Goal: Task Accomplishment & Management: Manage account settings

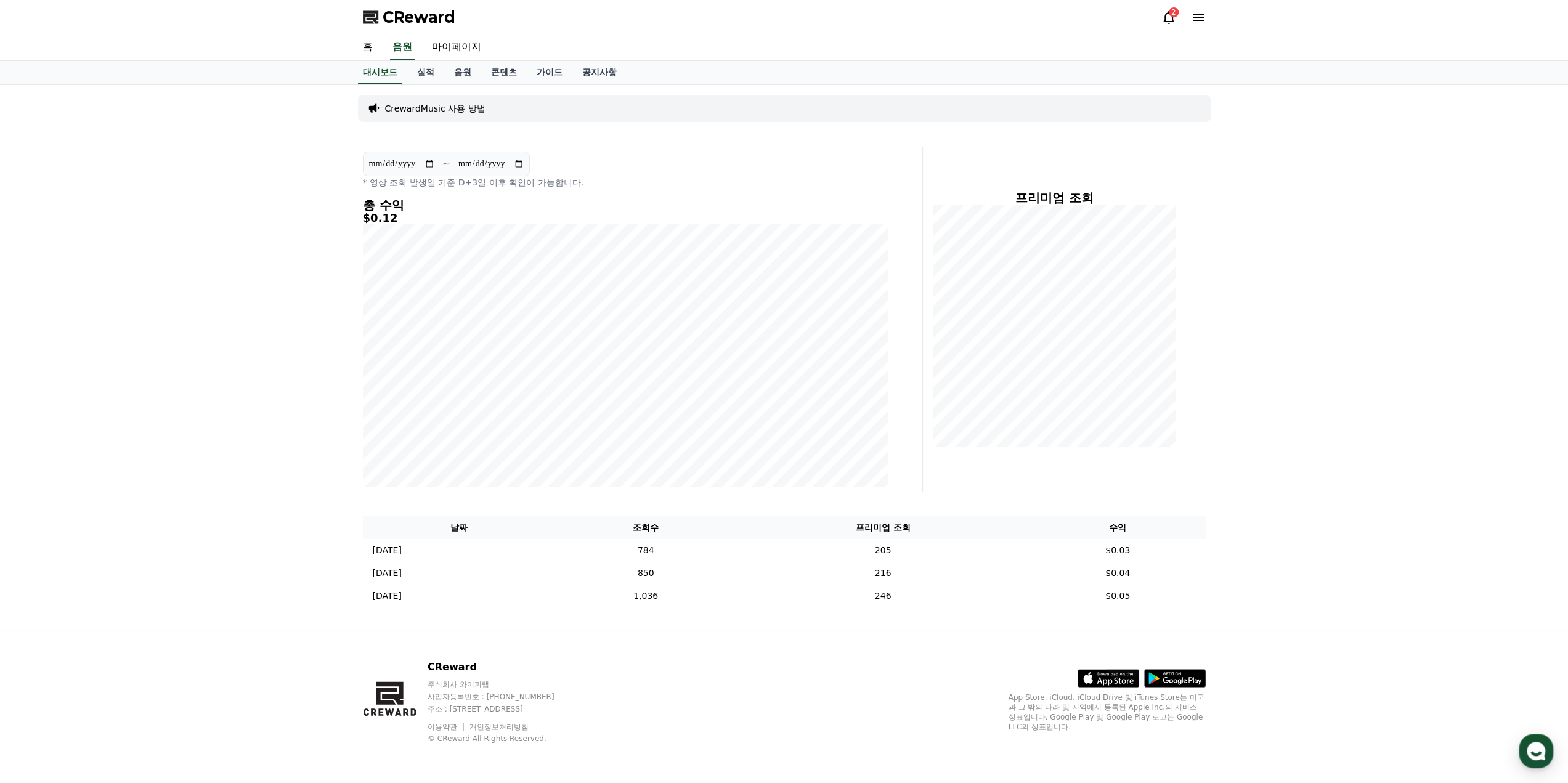
click at [1165, 14] on icon at bounding box center [1168, 17] width 15 height 15
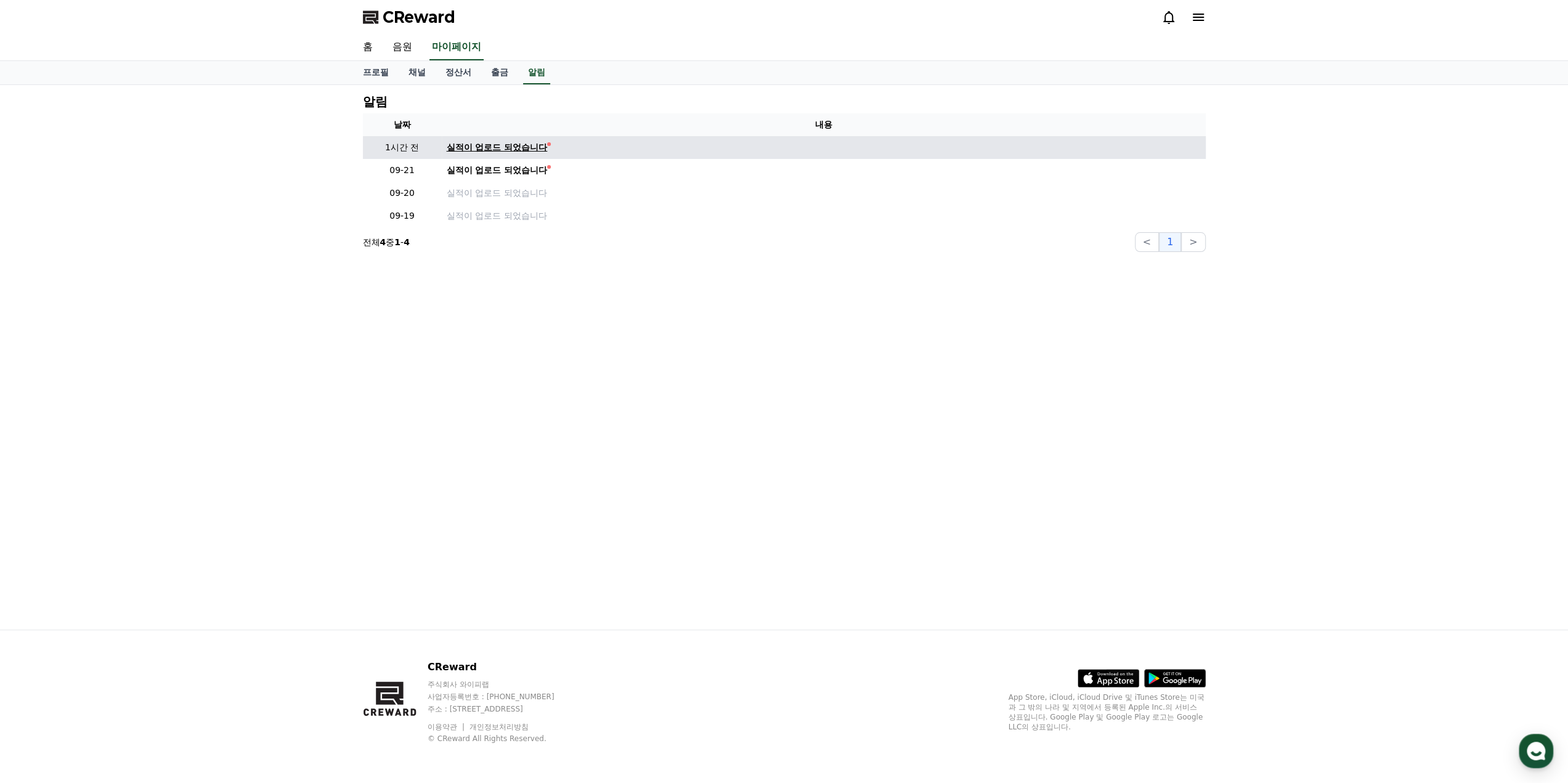
click at [546, 147] on div "실적이 업로드 되었습니다" at bounding box center [497, 148] width 101 height 13
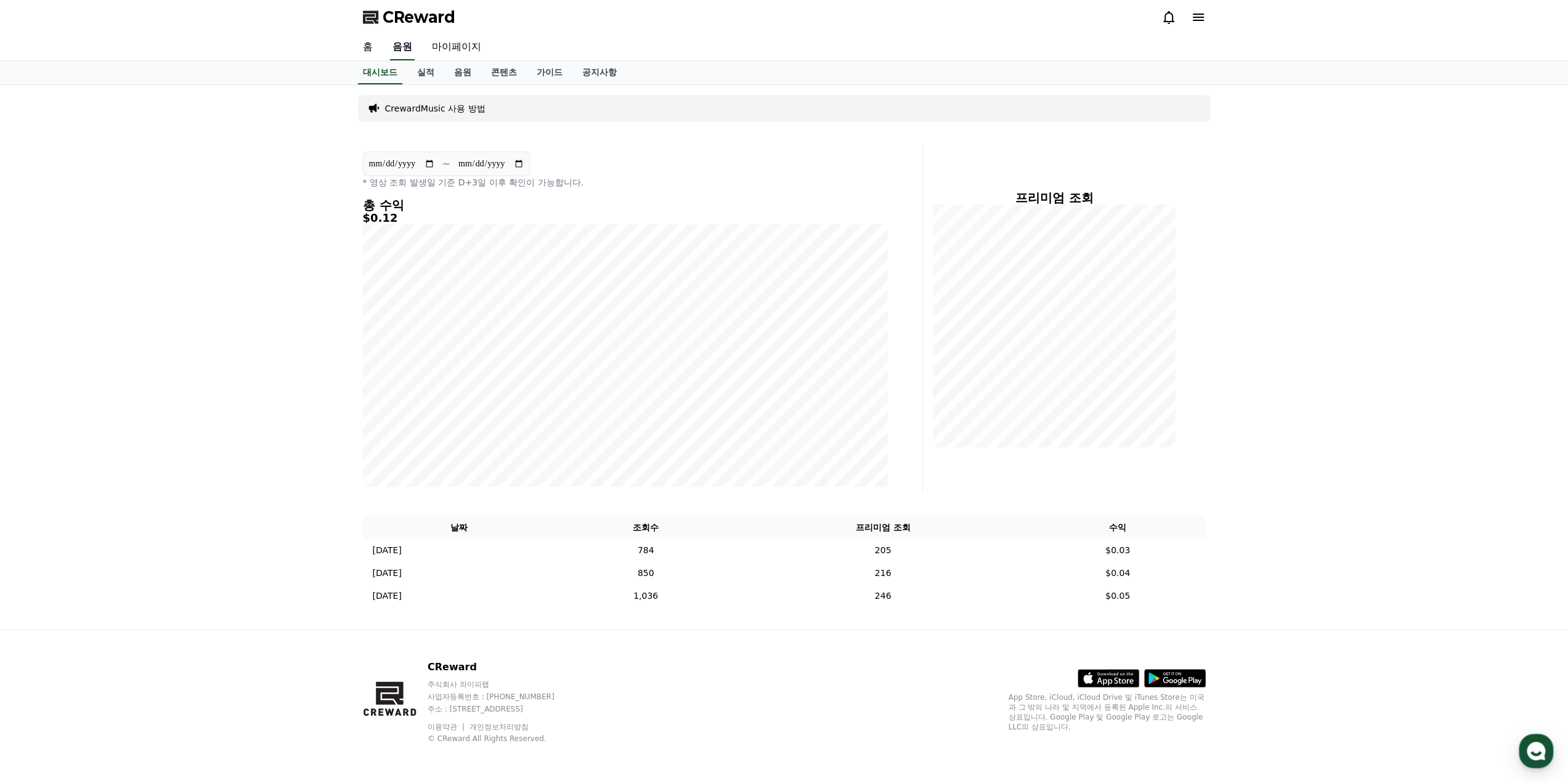
click at [403, 50] on link "음원" at bounding box center [403, 48] width 25 height 26
click at [453, 71] on link "음원" at bounding box center [462, 73] width 37 height 24
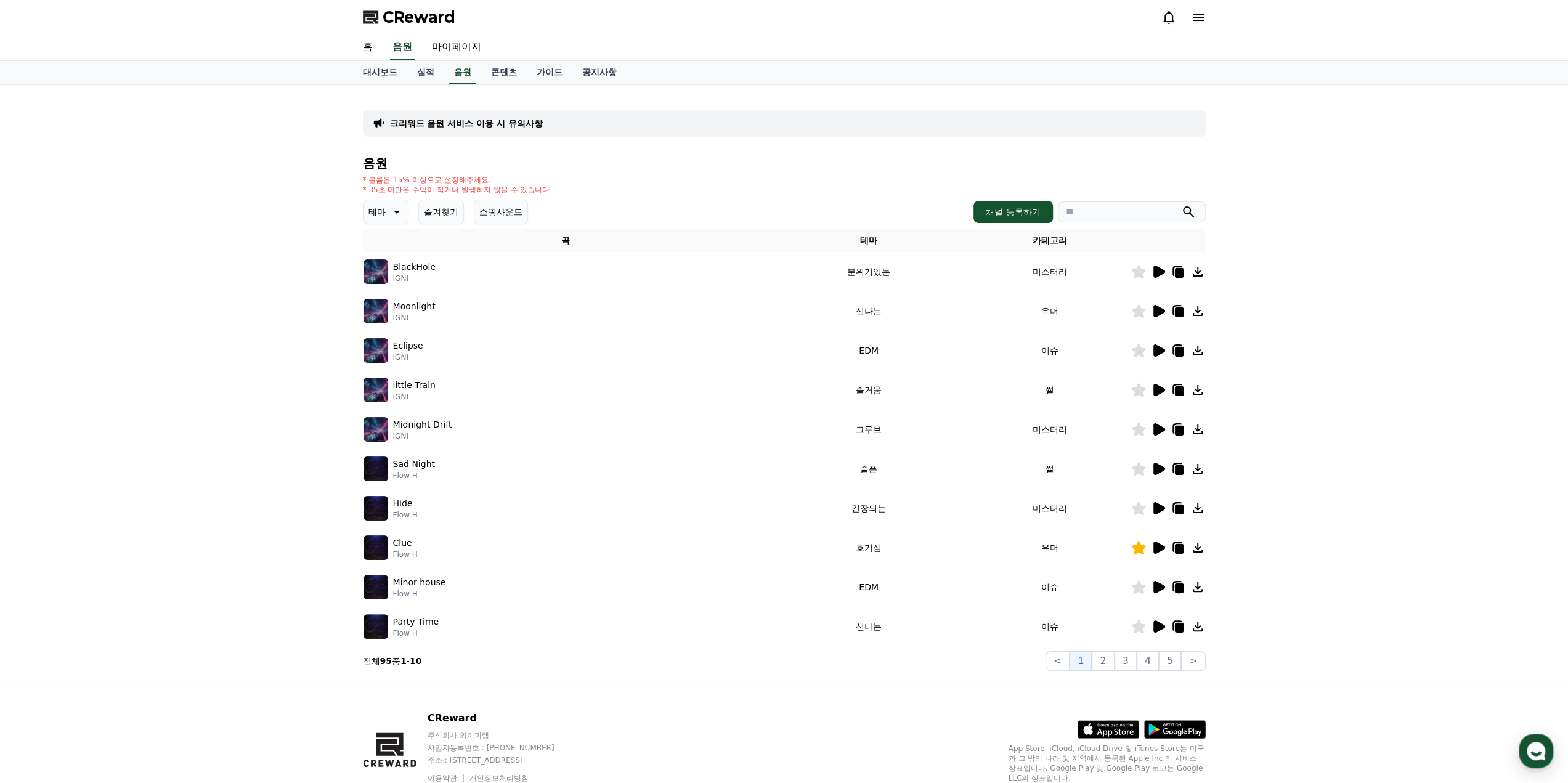
click at [1164, 546] on icon at bounding box center [1159, 547] width 12 height 12
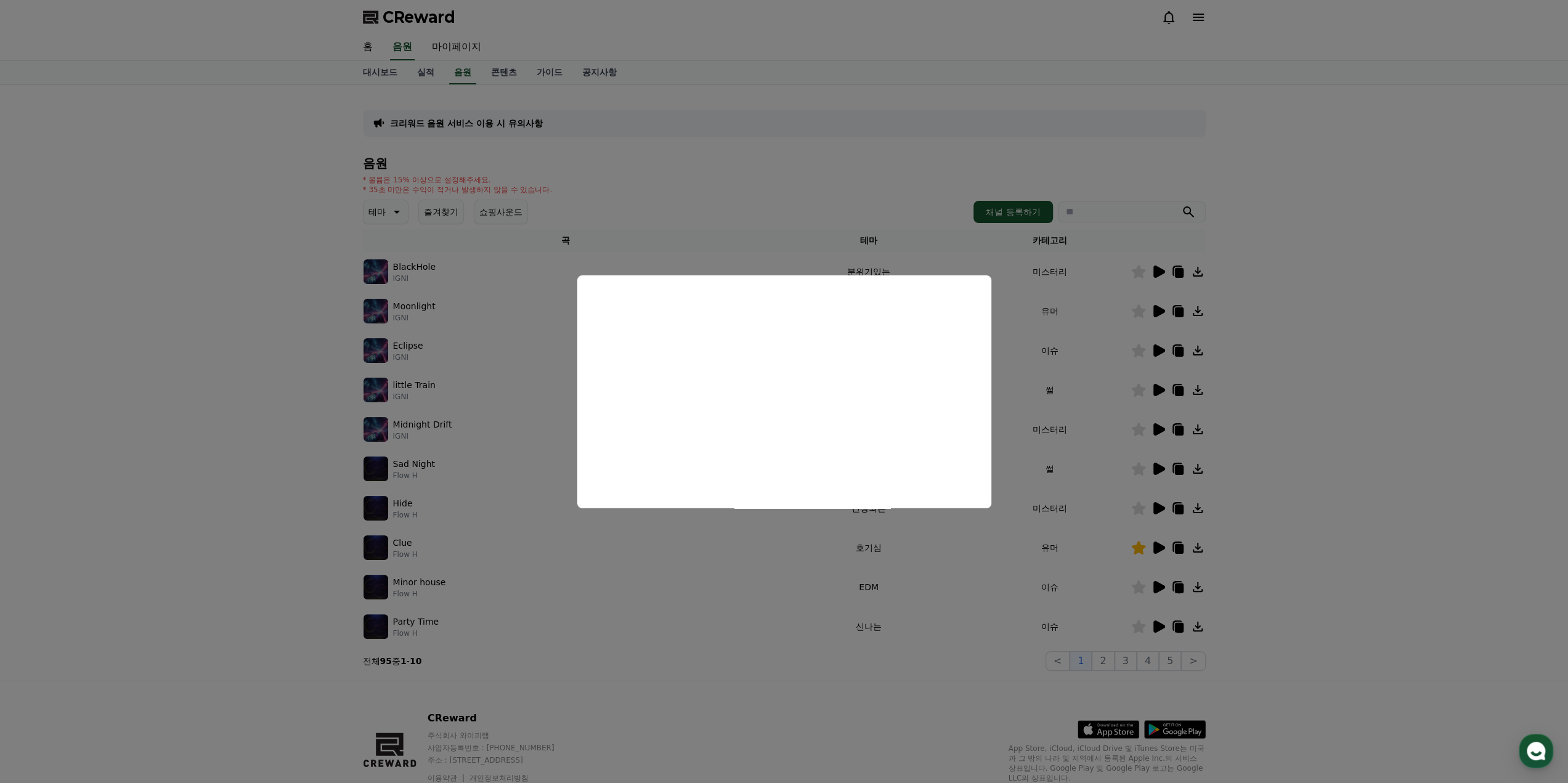
click at [1308, 377] on button "close modal" at bounding box center [784, 392] width 1568 height 783
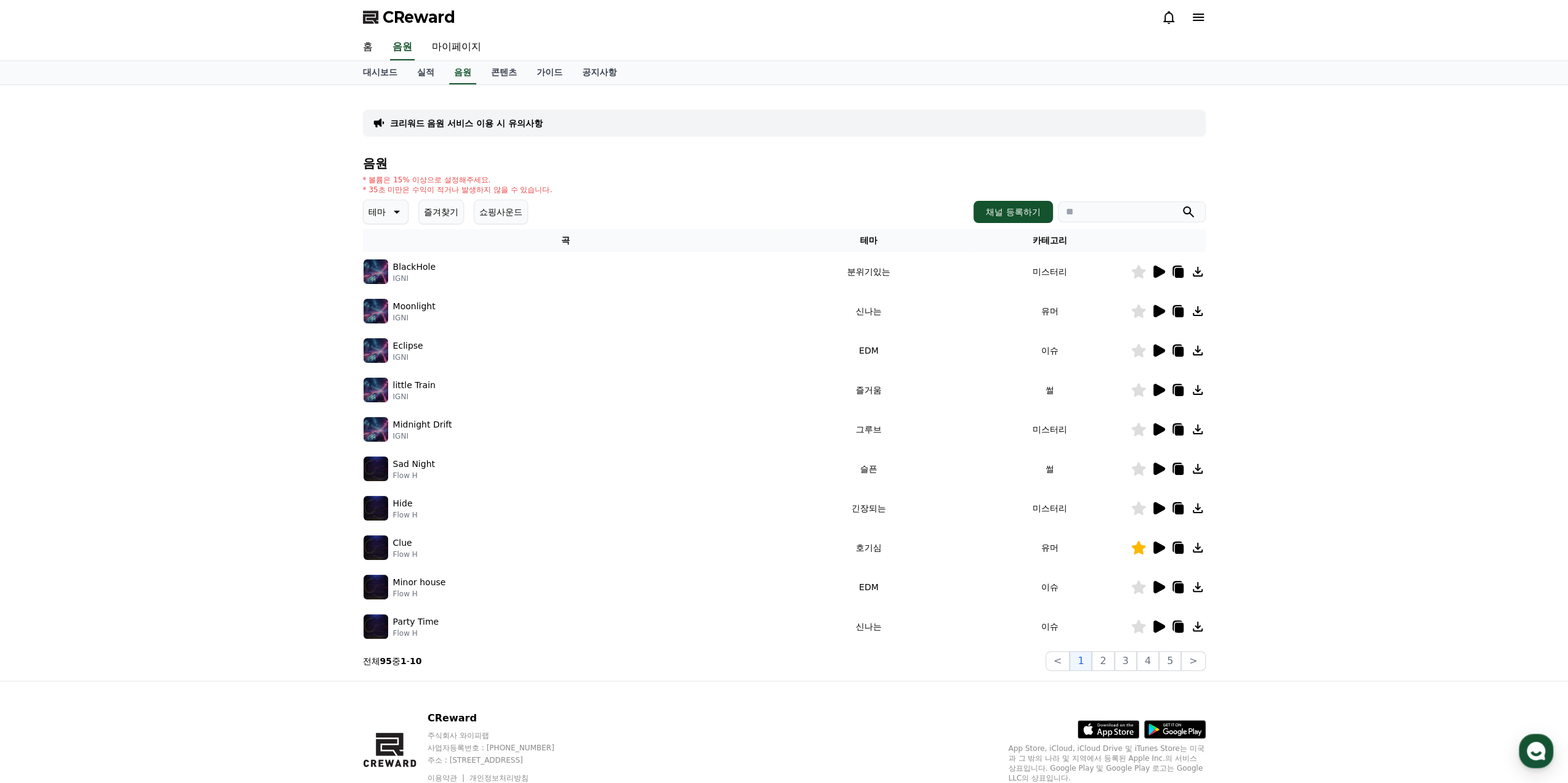
click at [439, 221] on button "즐겨찾기" at bounding box center [441, 212] width 46 height 25
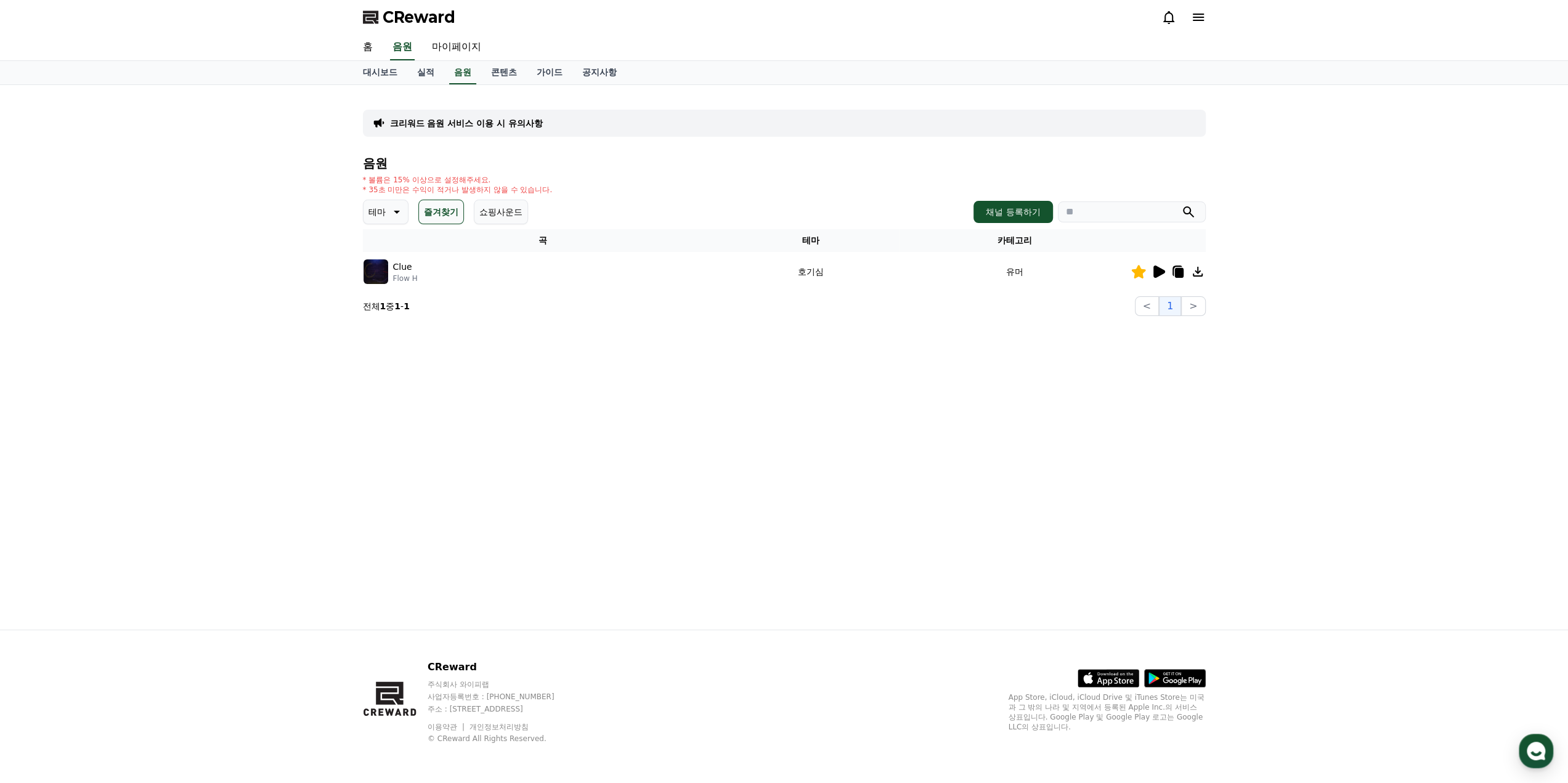
click at [1181, 276] on icon at bounding box center [1178, 273] width 9 height 10
click at [1174, 266] on icon at bounding box center [1177, 271] width 10 height 11
click at [1178, 274] on icon at bounding box center [1178, 273] width 9 height 10
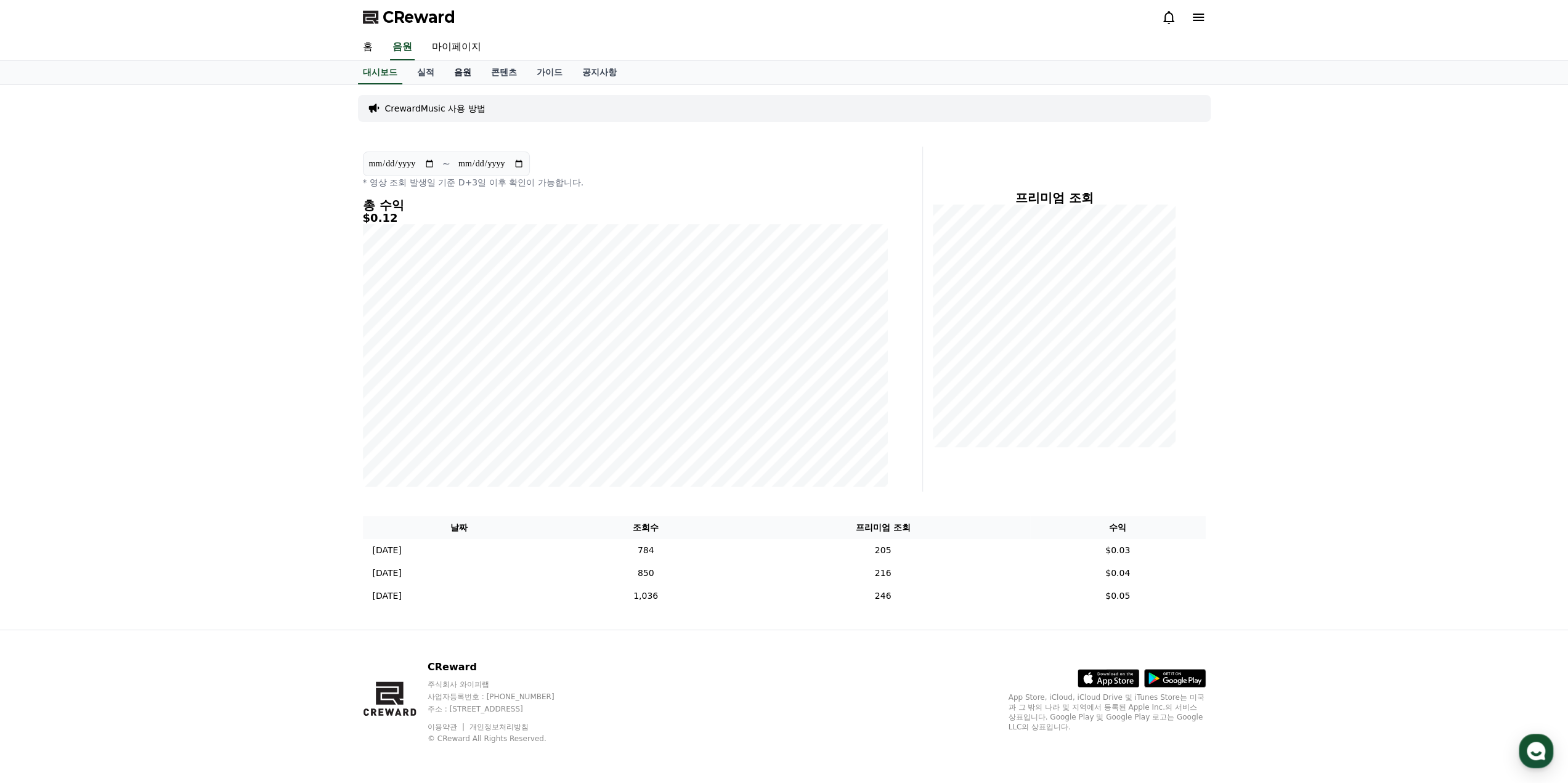
click at [466, 72] on link "음원" at bounding box center [462, 73] width 37 height 24
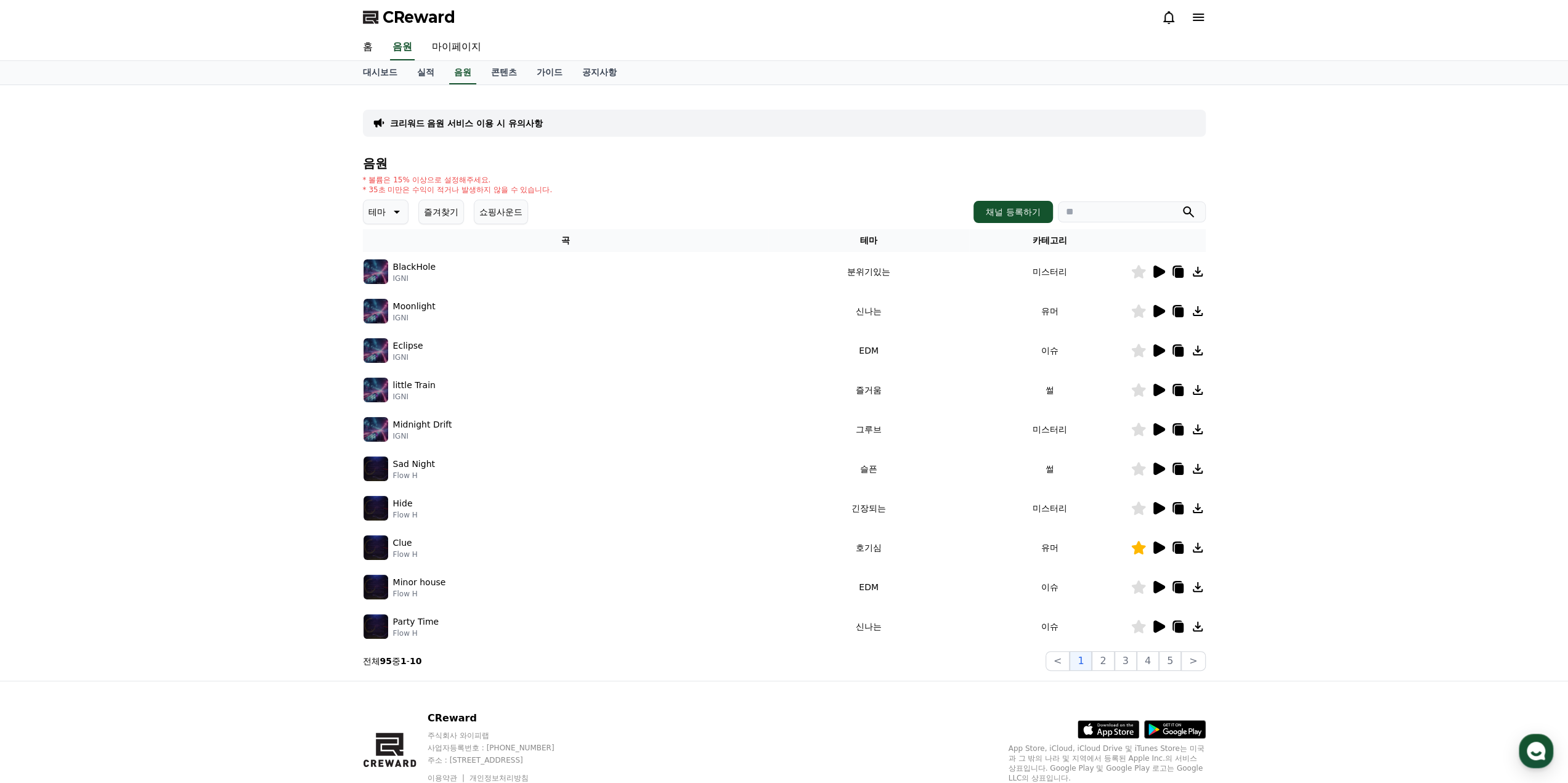
click at [377, 218] on p "테마" at bounding box center [377, 212] width 17 height 17
click at [390, 346] on button "코믹한" at bounding box center [383, 345] width 36 height 27
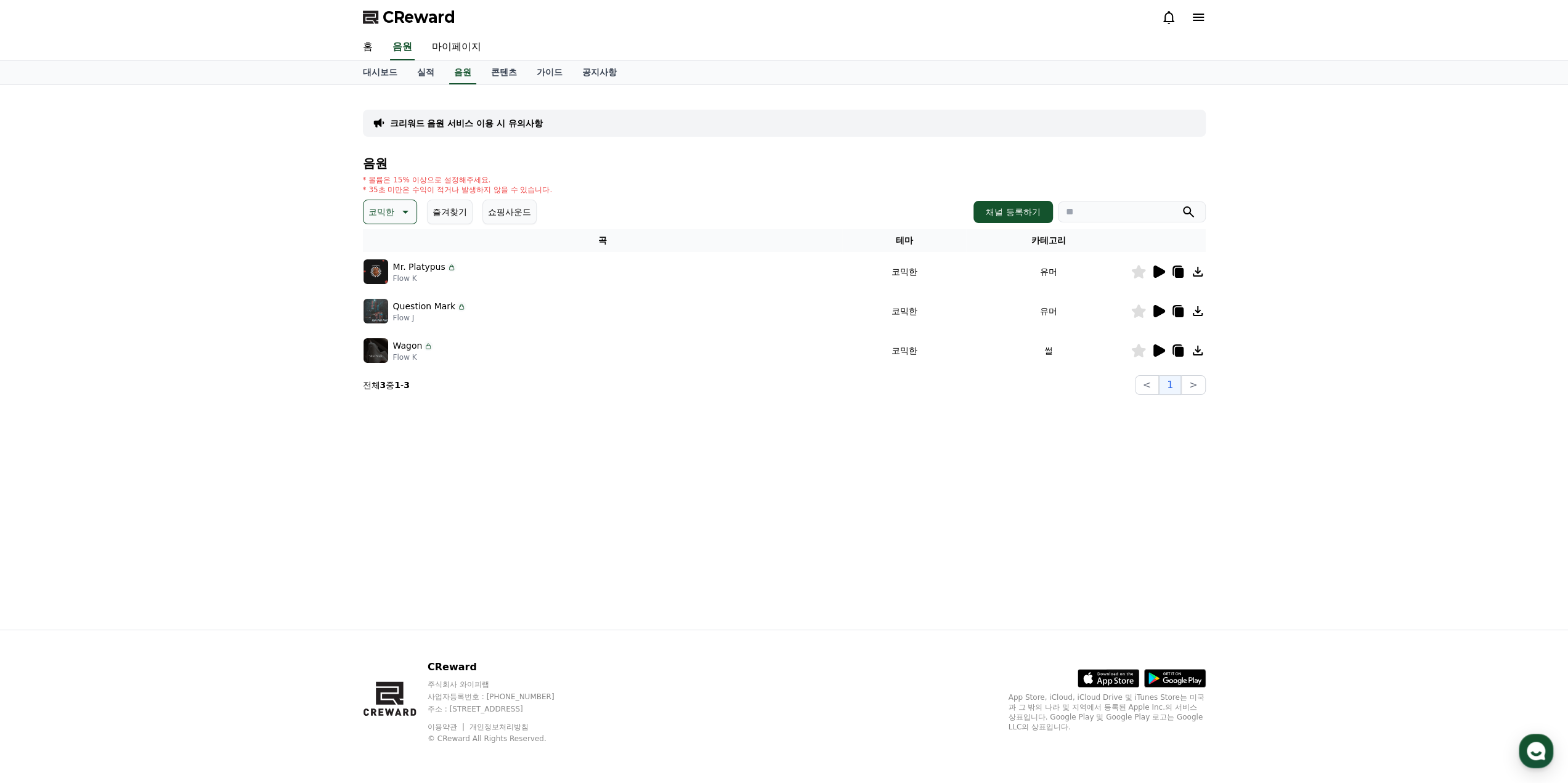
click at [1156, 350] on icon at bounding box center [1159, 350] width 12 height 12
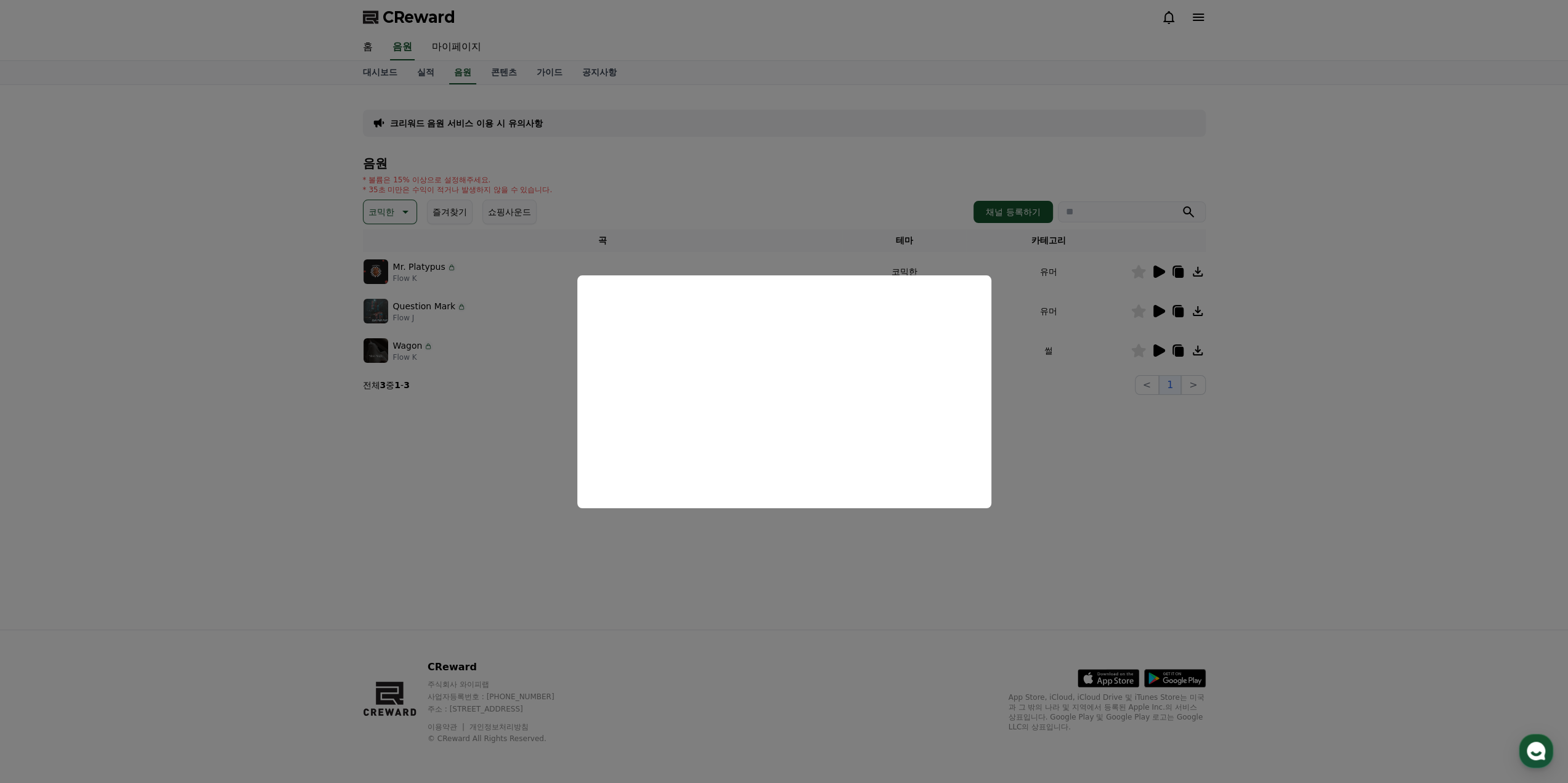
click at [1057, 480] on button "close modal" at bounding box center [784, 392] width 1568 height 783
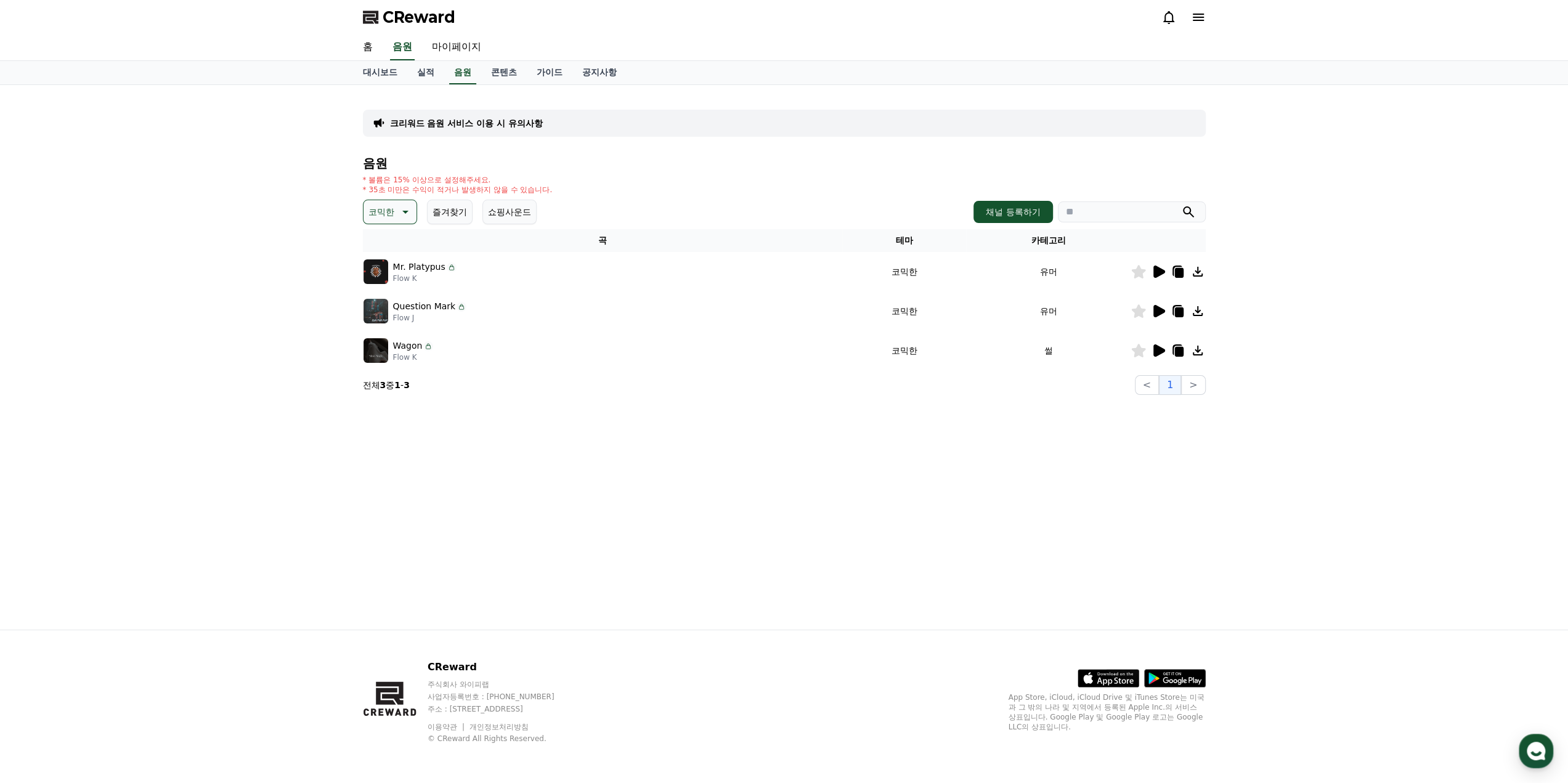
click at [1179, 348] on icon at bounding box center [1178, 352] width 9 height 10
